Goal: Information Seeking & Learning: Learn about a topic

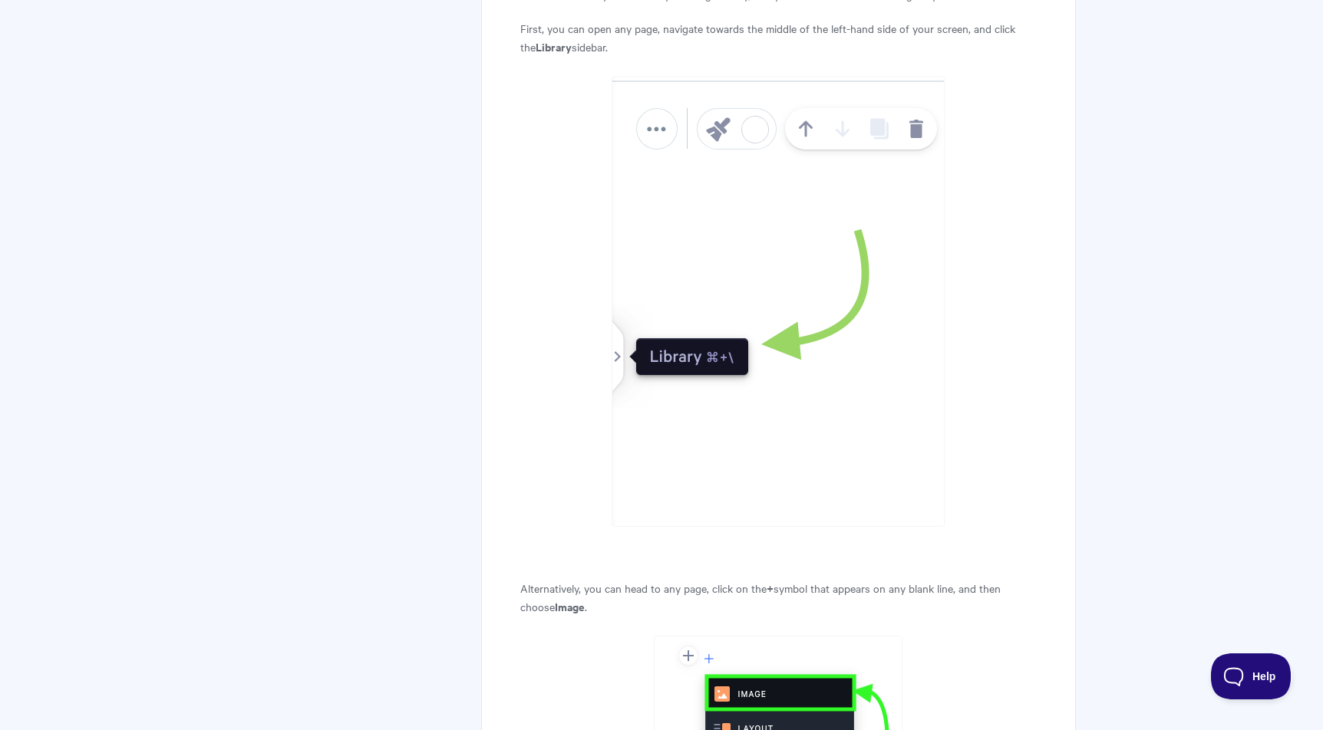
scroll to position [558, 0]
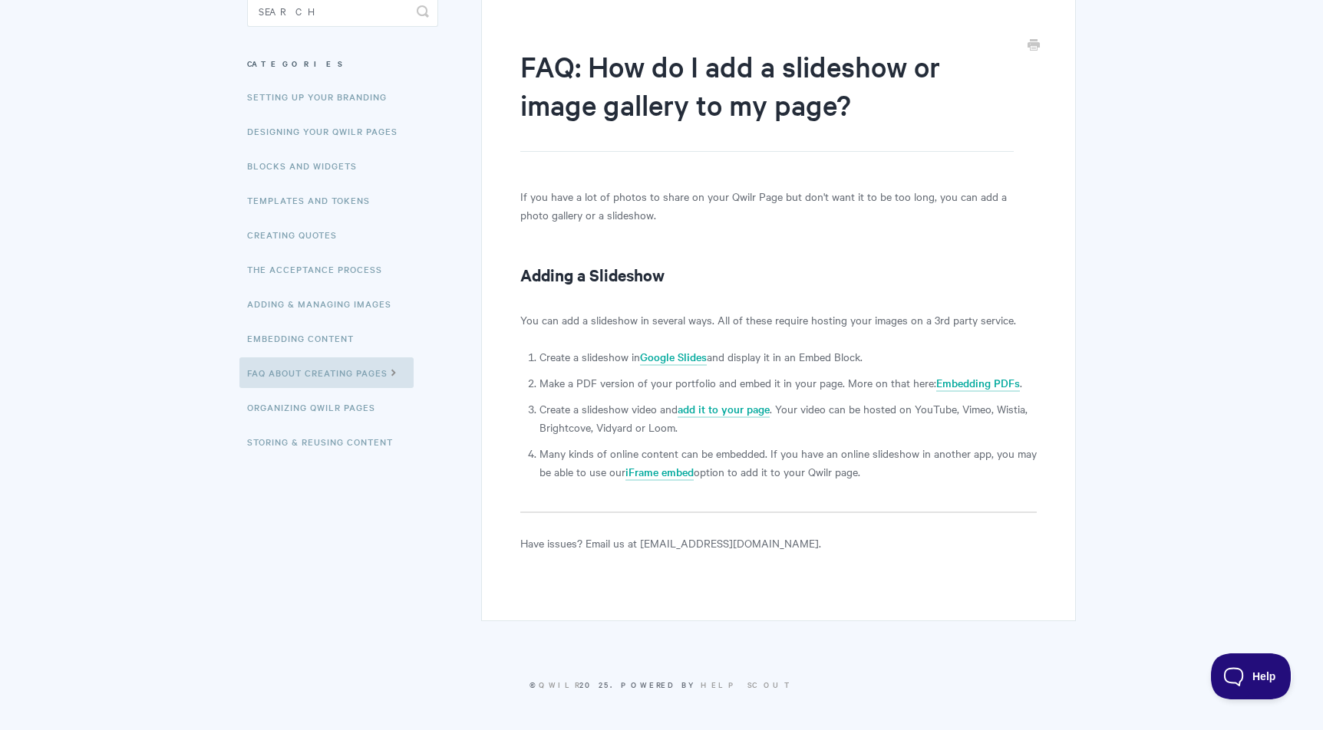
scroll to position [156, 0]
click at [669, 358] on link "Google Slides" at bounding box center [673, 358] width 67 height 17
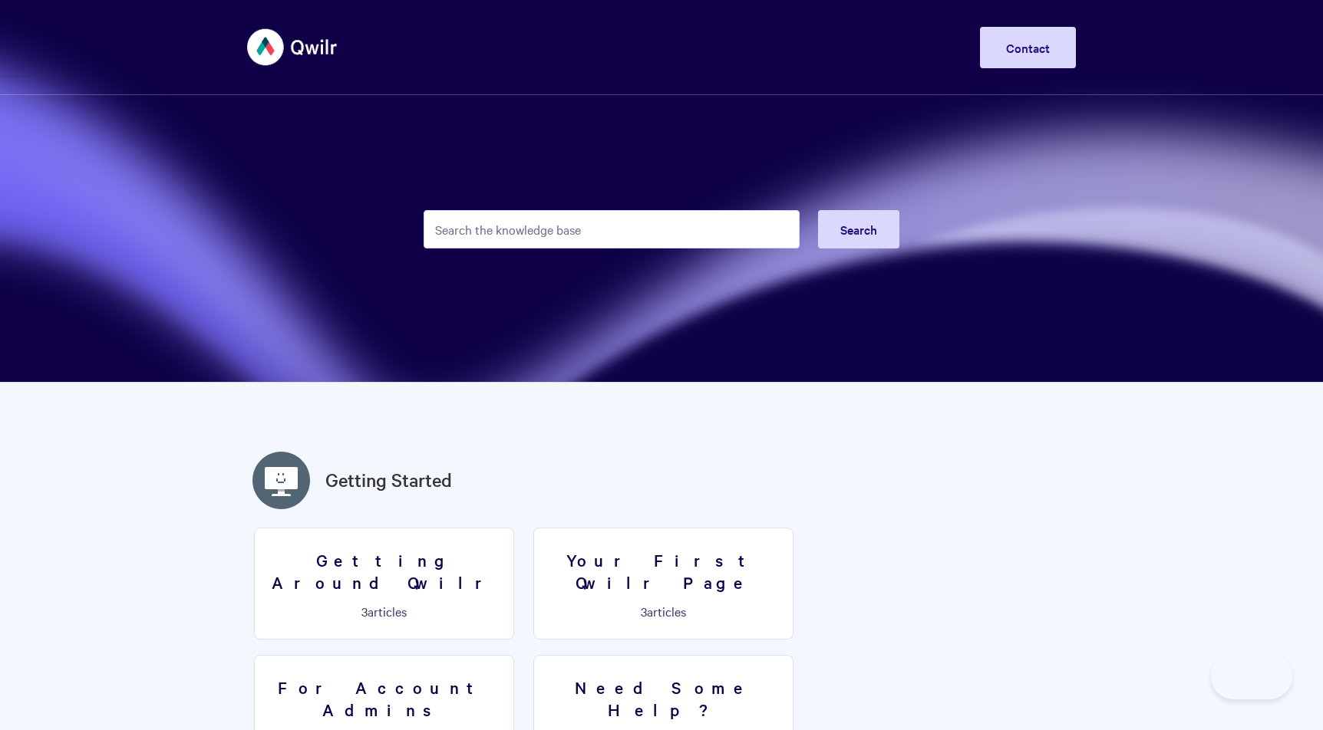
click at [565, 223] on input "Search the knowledge base" at bounding box center [612, 229] width 376 height 38
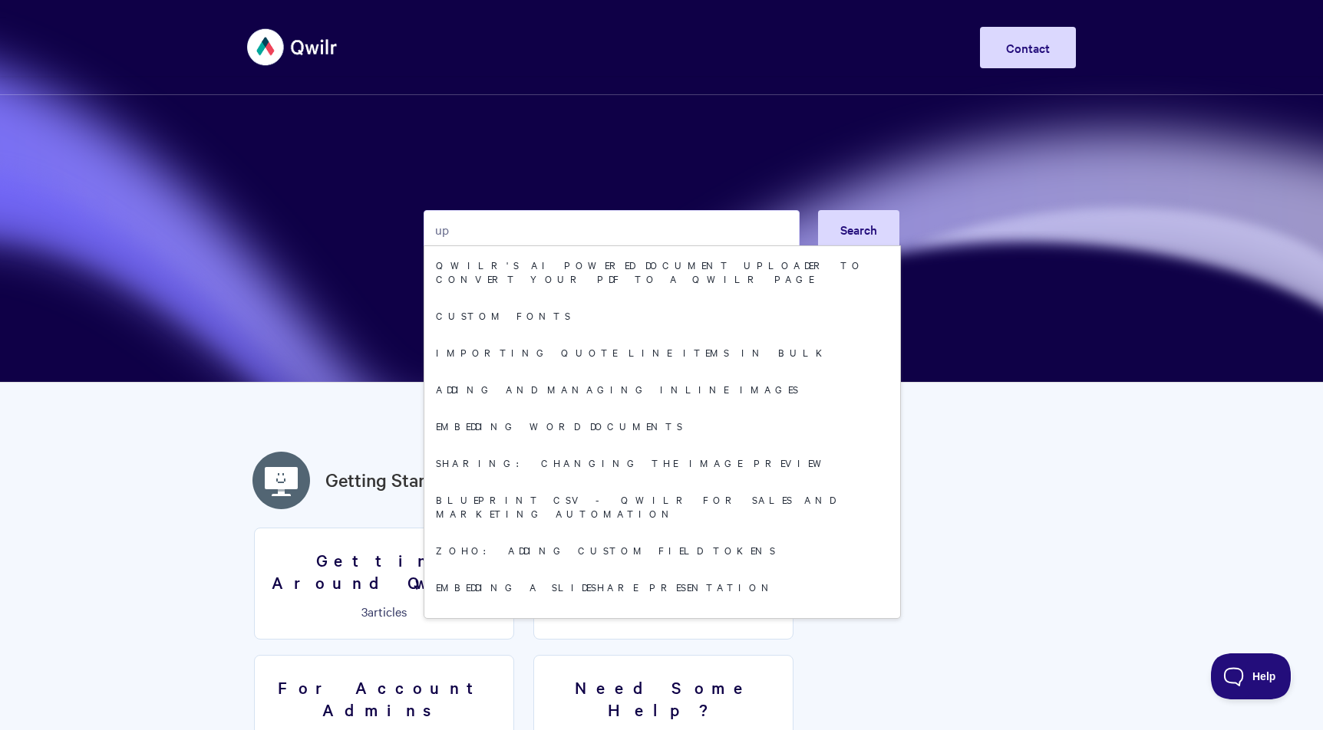
type input "u"
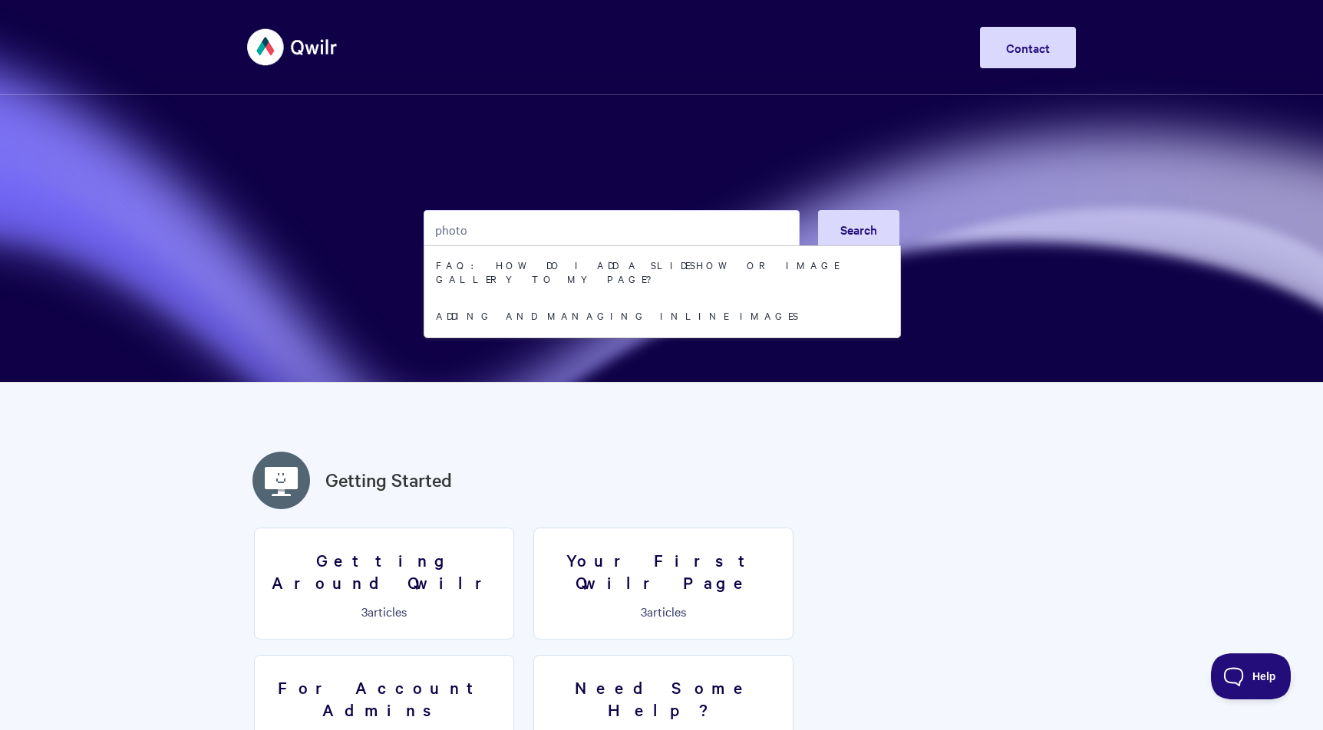
type input "photo"
click at [298, 58] on img at bounding box center [292, 47] width 91 height 58
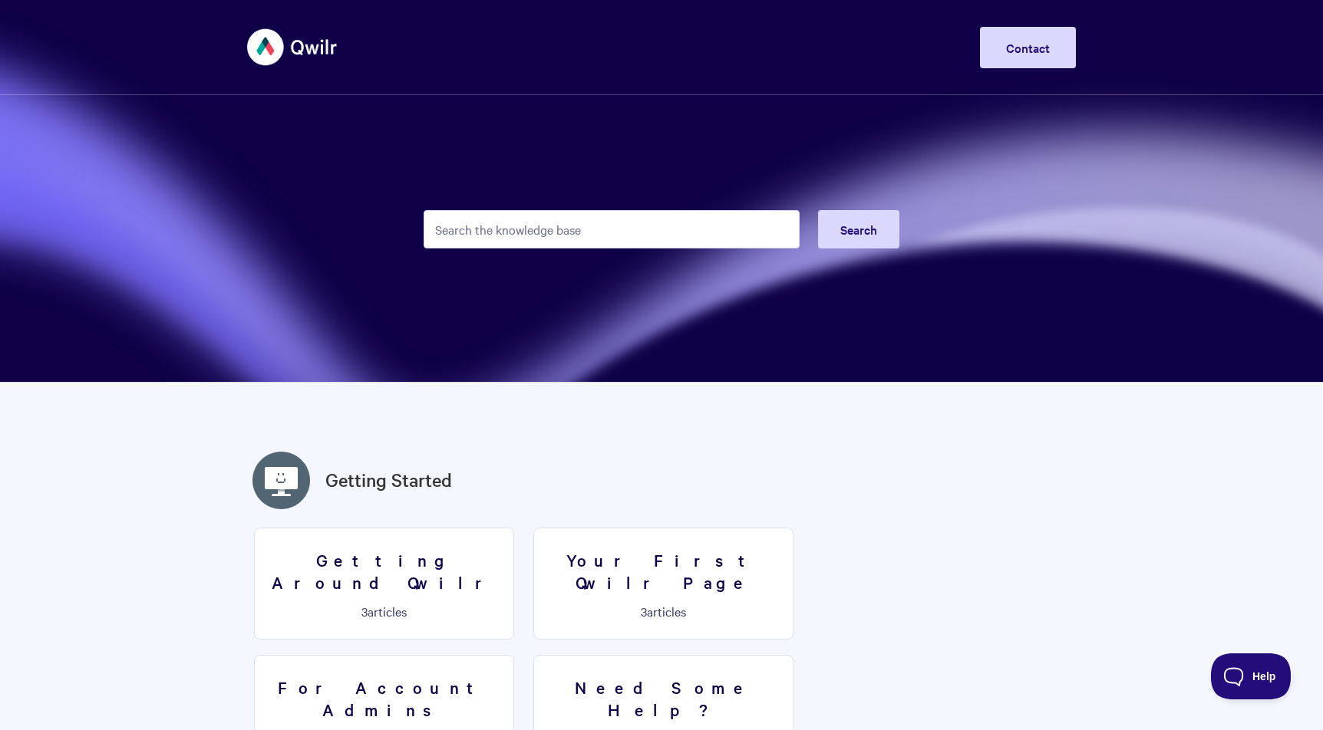
click at [256, 35] on img at bounding box center [292, 47] width 91 height 58
